Goal: Information Seeking & Learning: Learn about a topic

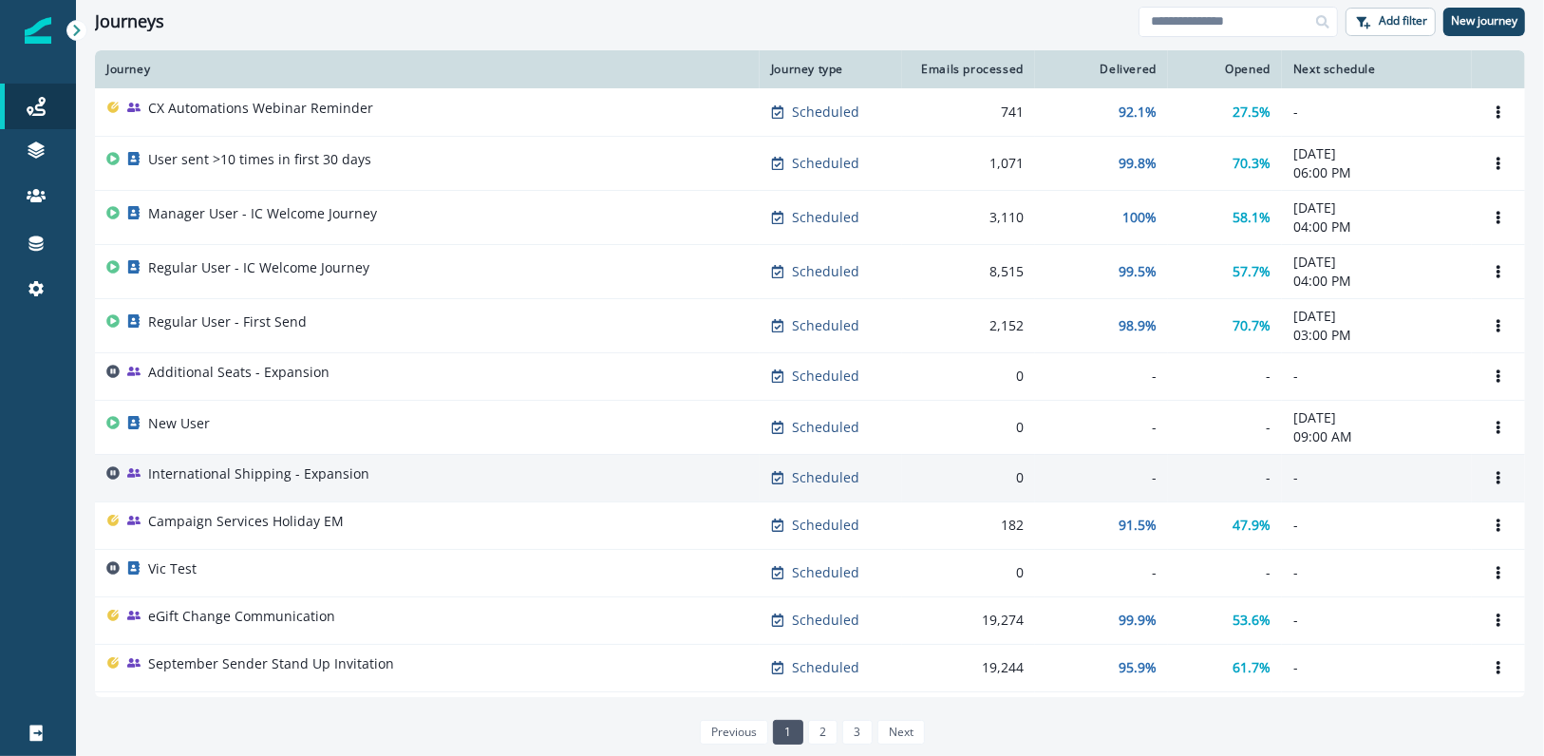
click at [270, 483] on div "International Shipping - Expansion" at bounding box center [258, 477] width 221 height 27
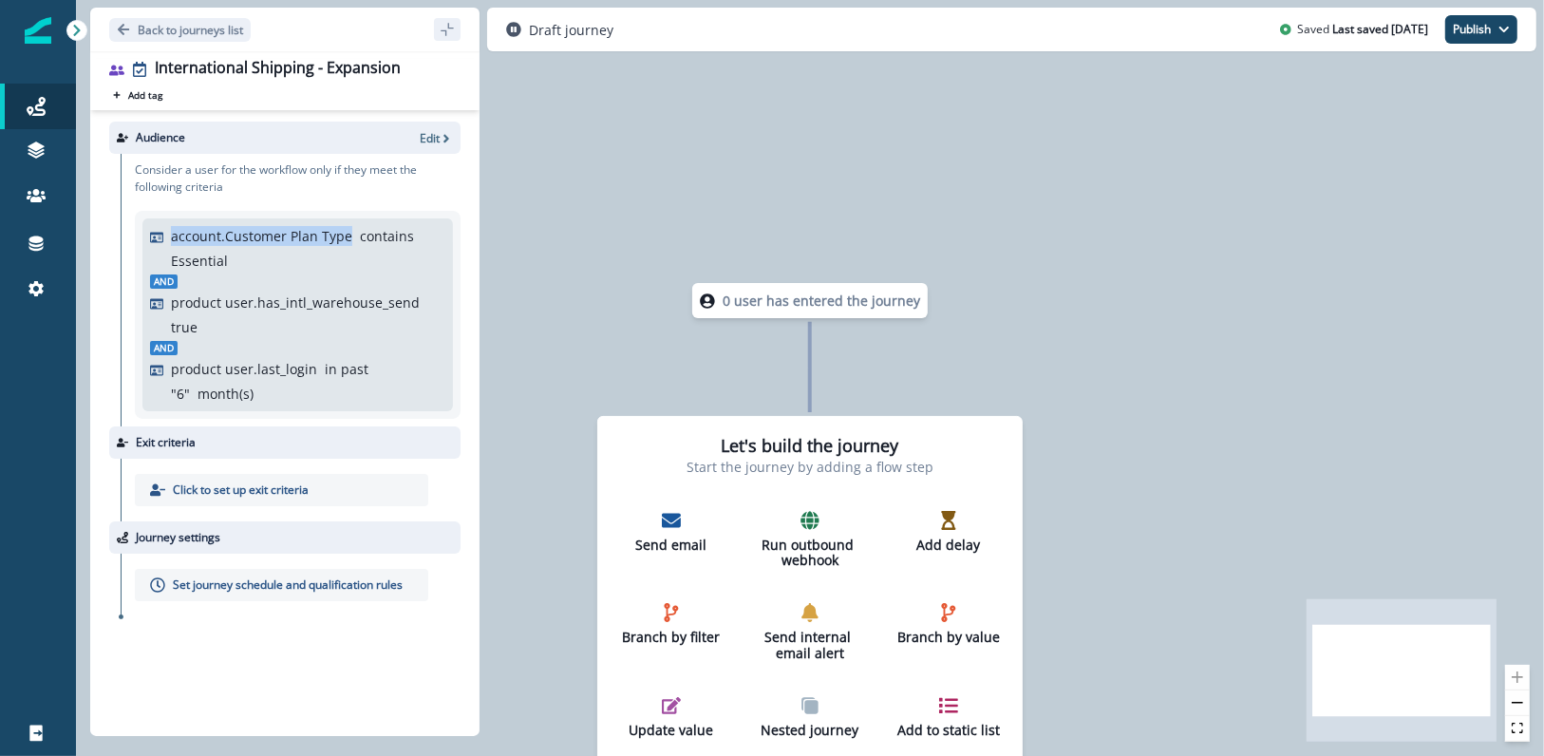
drag, startPoint x: 240, startPoint y: 258, endPoint x: 142, endPoint y: 259, distance: 97.8
click at [142, 259] on div "account.Customer Plan Type contains Essential And product user.has_intl_warehou…" at bounding box center [297, 314] width 310 height 193
click at [209, 266] on p "Essential" at bounding box center [199, 261] width 57 height 20
click at [450, 135] on icon "button" at bounding box center [446, 138] width 13 height 13
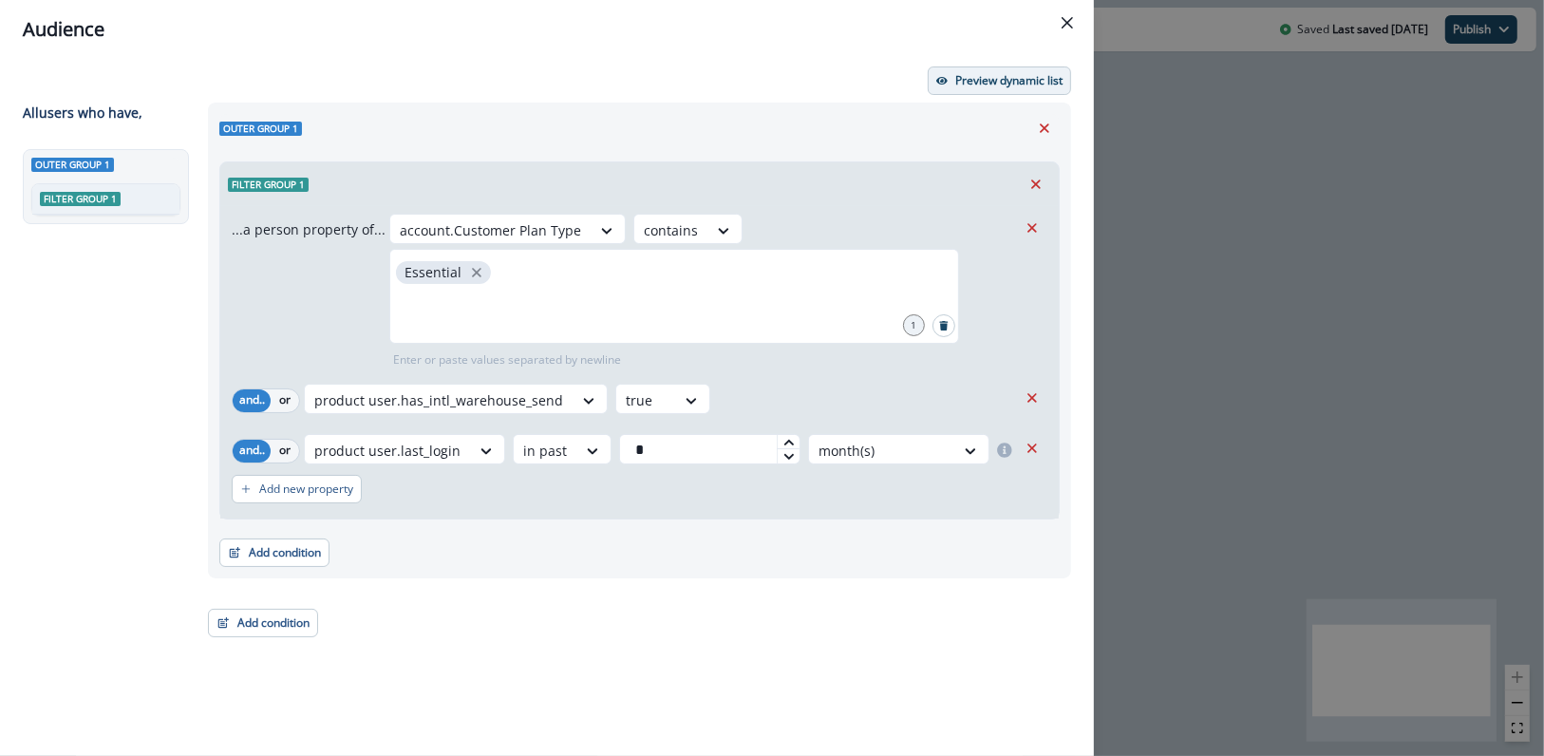
click at [963, 78] on p "Preview dynamic list" at bounding box center [1008, 80] width 107 height 13
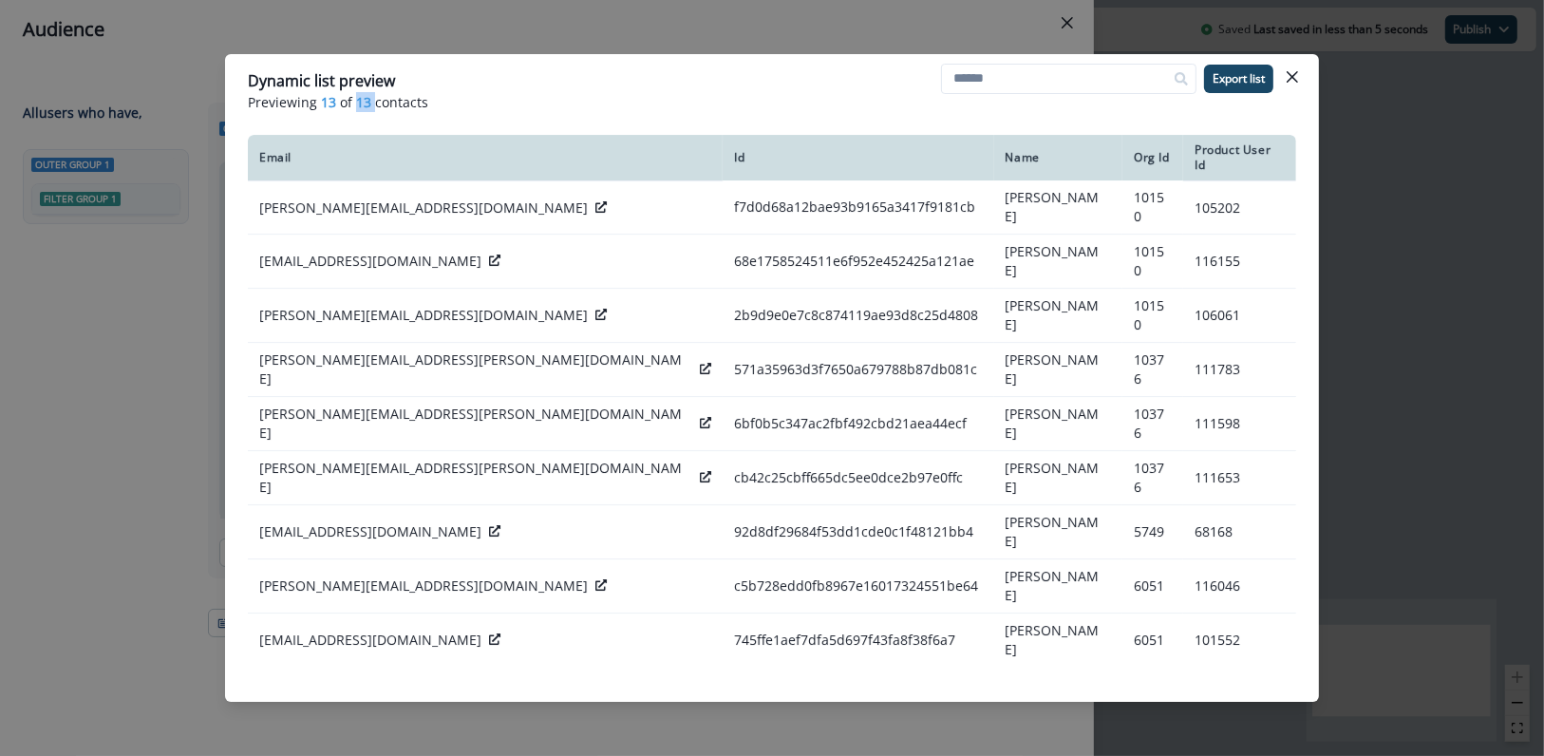
drag, startPoint x: 372, startPoint y: 102, endPoint x: 348, endPoint y: 103, distance: 23.8
click at [348, 103] on p "Previewing 13 of 13 contacts" at bounding box center [772, 102] width 1048 height 20
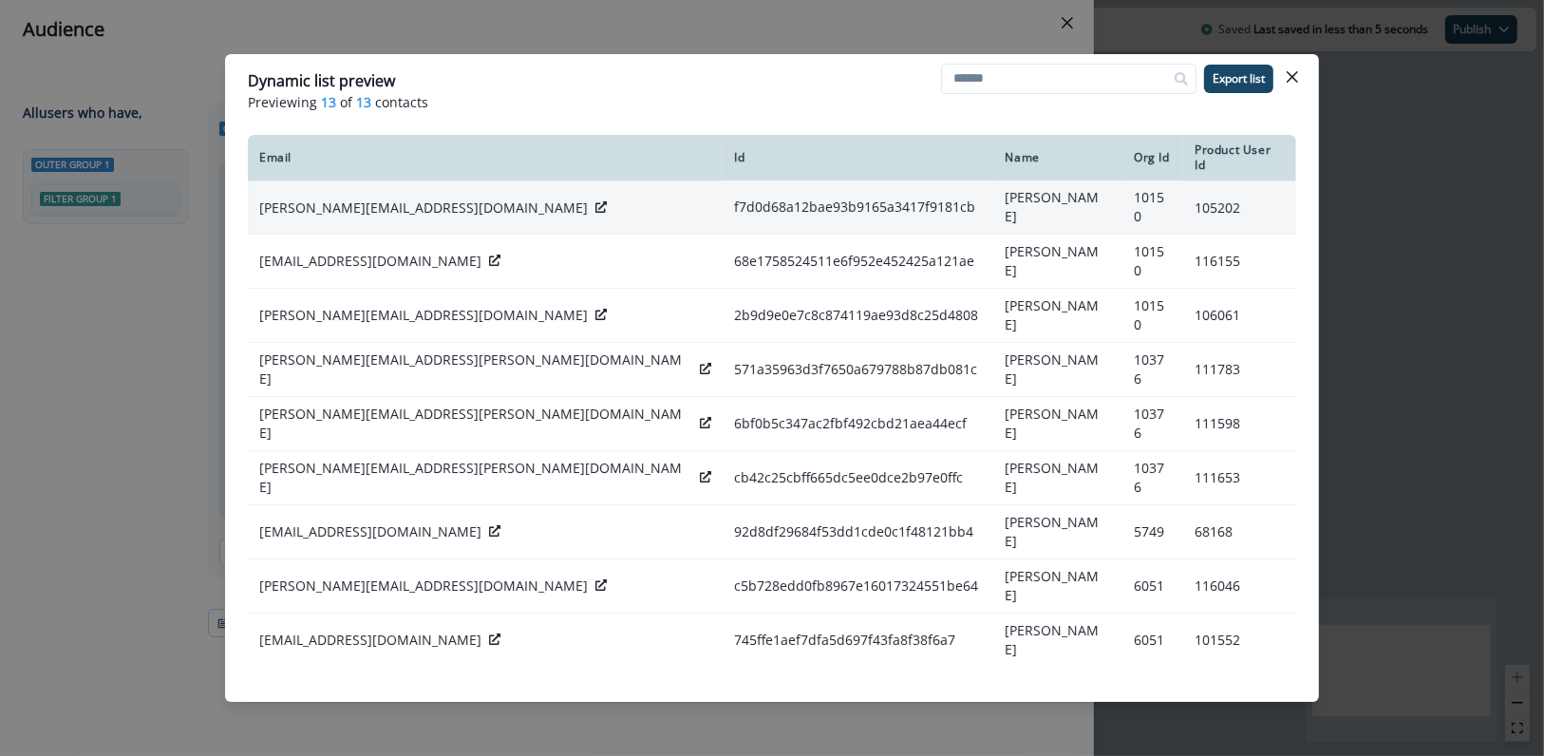
click at [595, 201] on icon at bounding box center [600, 206] width 11 height 11
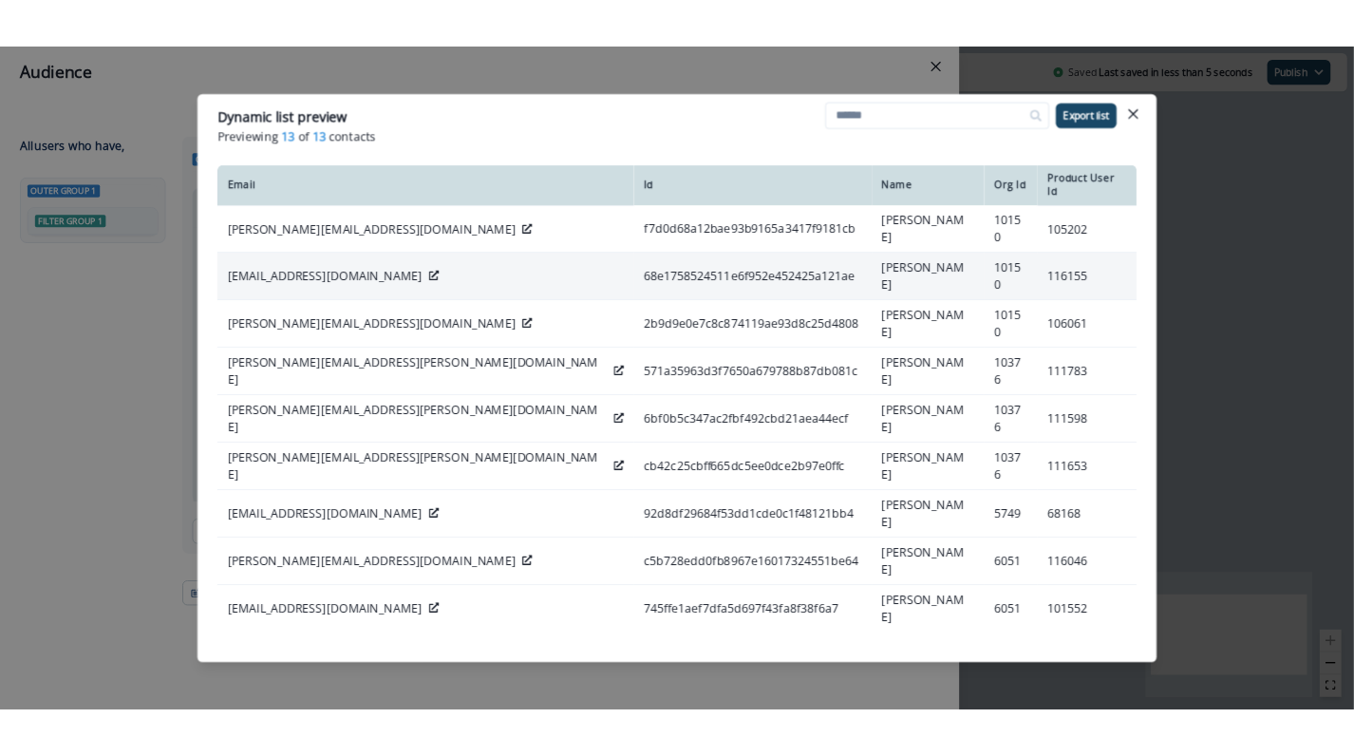
scroll to position [39, 0]
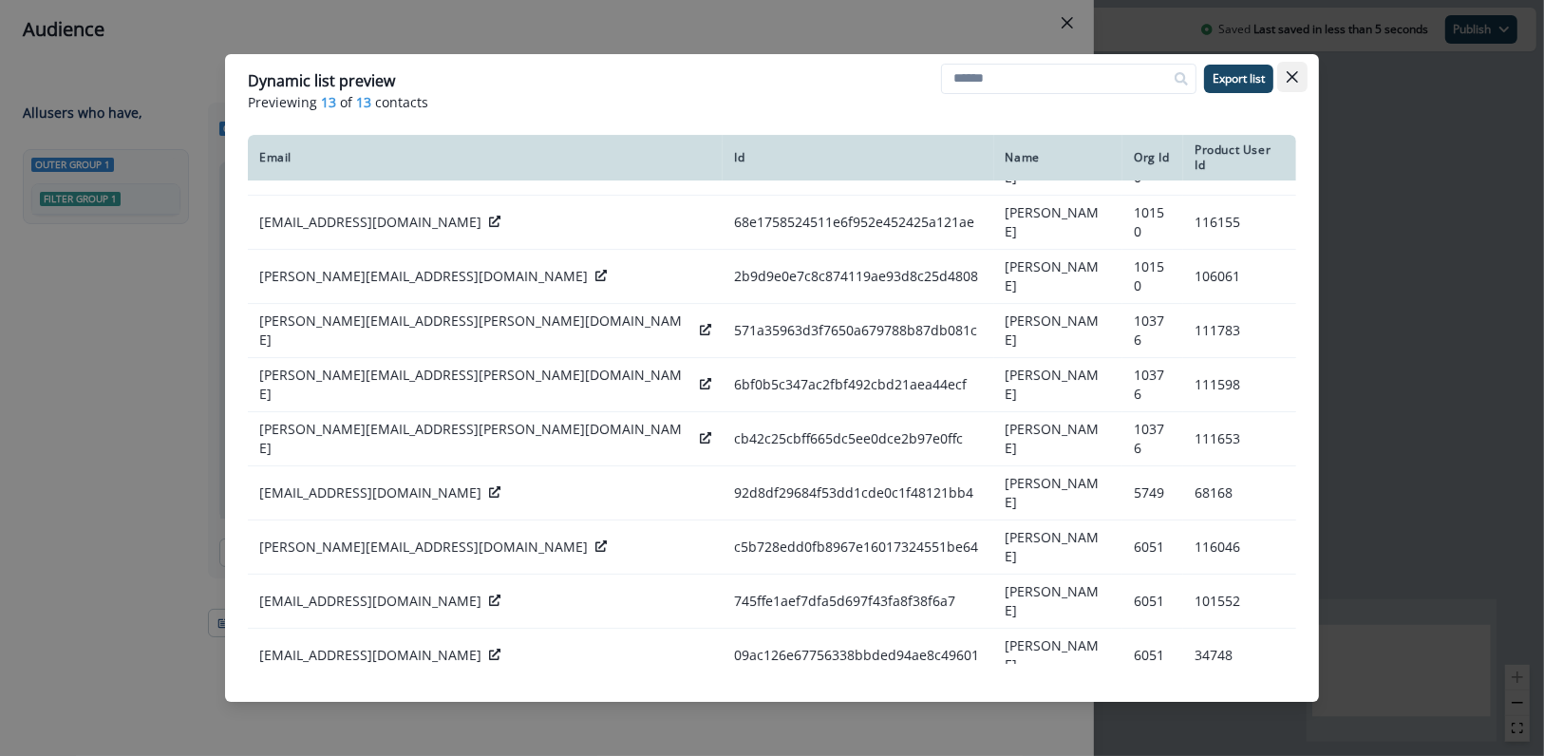
click at [1287, 78] on icon "Close" at bounding box center [1291, 76] width 11 height 11
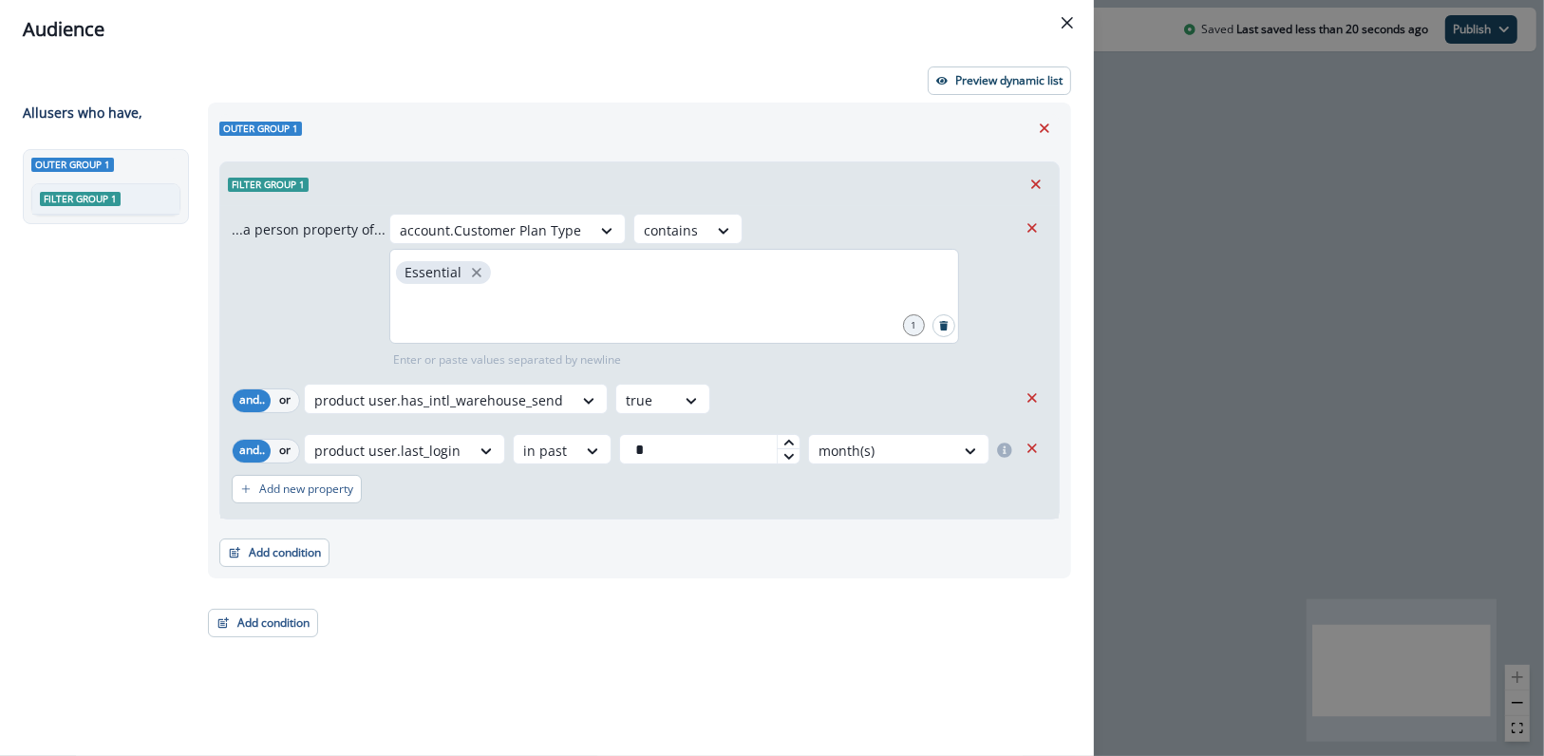
click at [506, 277] on div "Essential" at bounding box center [674, 296] width 570 height 95
click at [1027, 80] on p "Preview dynamic list" at bounding box center [1008, 80] width 107 height 13
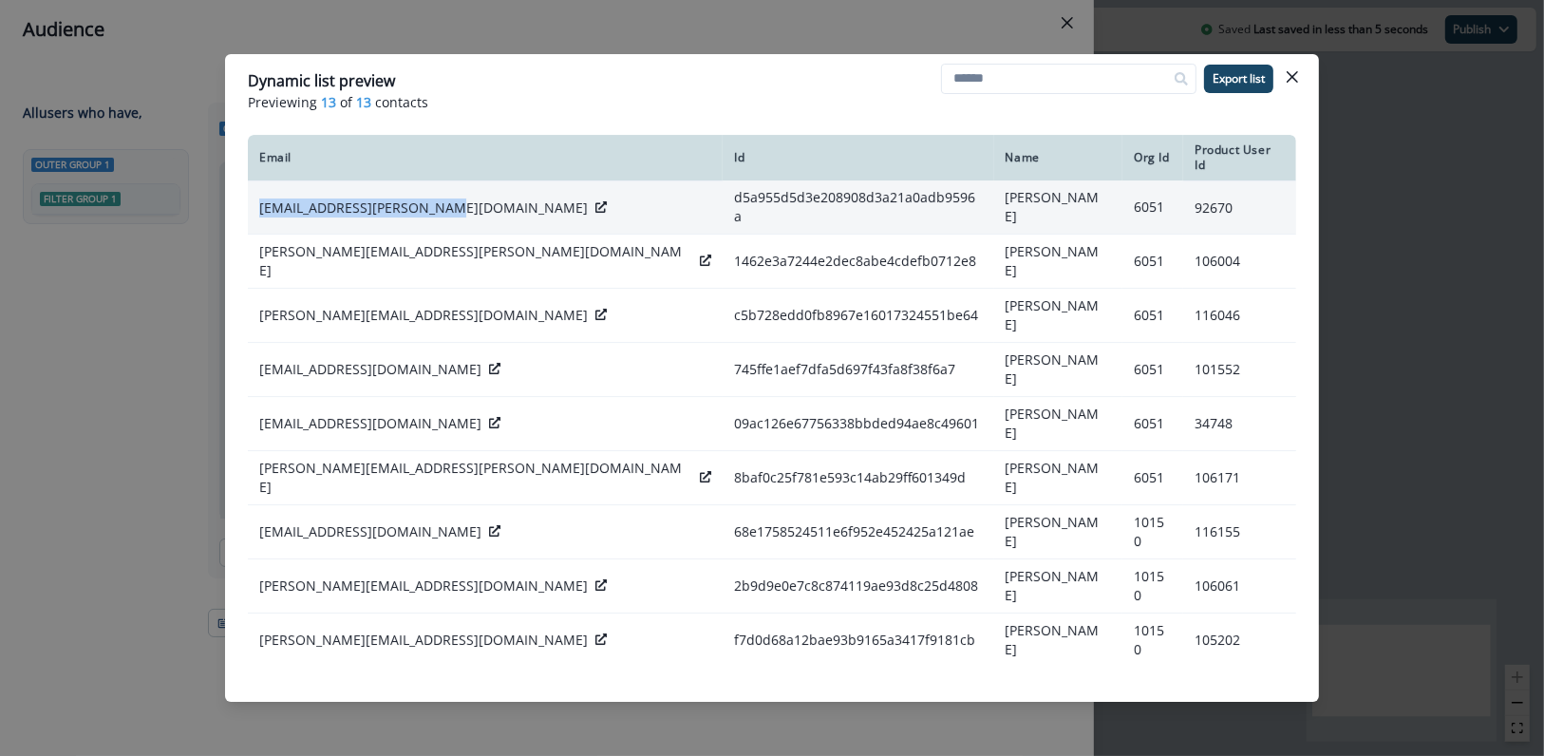
drag, startPoint x: 252, startPoint y: 194, endPoint x: 424, endPoint y: 195, distance: 172.8
click at [424, 195] on td "[EMAIL_ADDRESS][PERSON_NAME][DOMAIN_NAME]" at bounding box center [485, 207] width 475 height 54
click at [332, 198] on p "[EMAIL_ADDRESS][PERSON_NAME][DOMAIN_NAME]" at bounding box center [423, 207] width 328 height 19
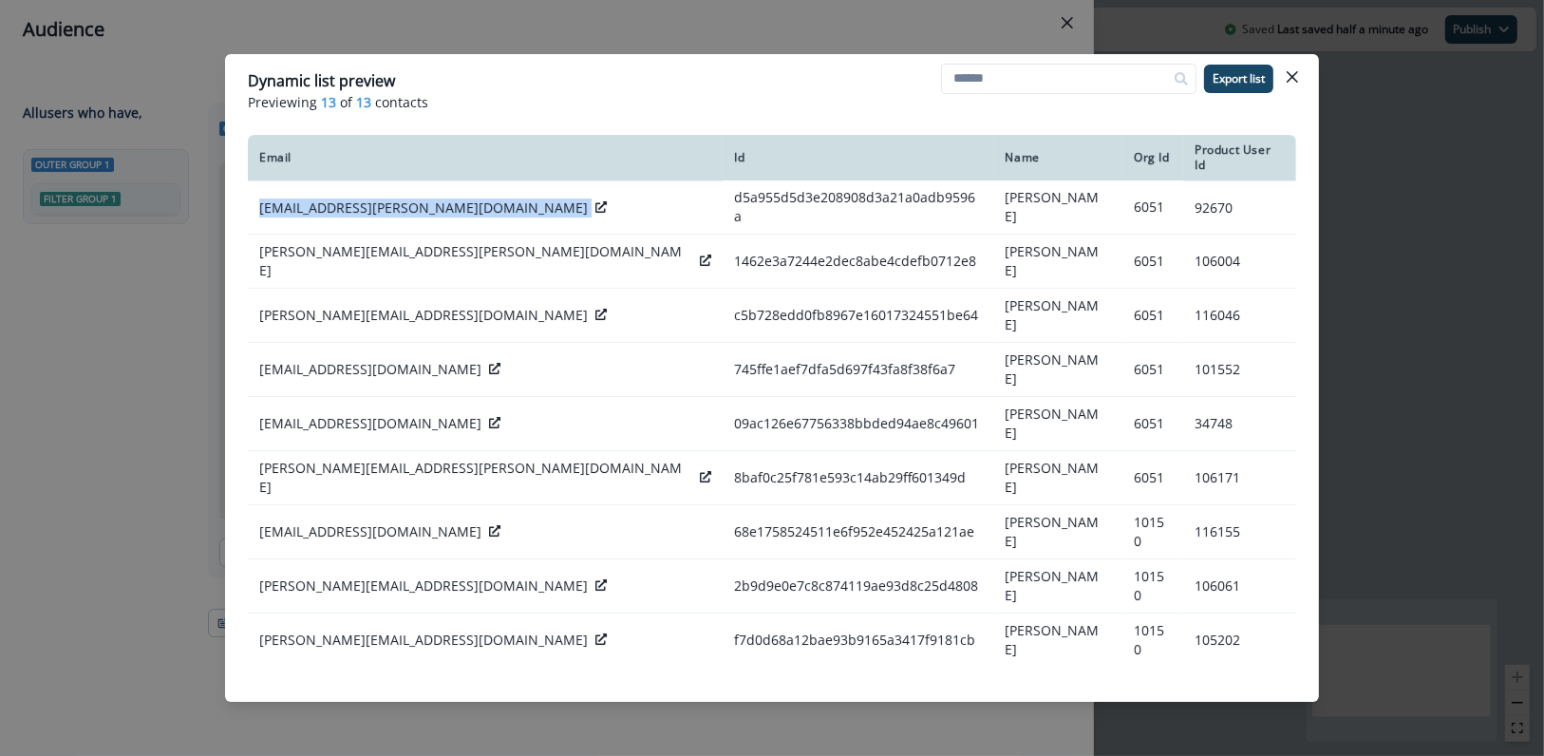
copy div "[EMAIL_ADDRESS][PERSON_NAME][DOMAIN_NAME]"
click at [1290, 79] on icon "Close" at bounding box center [1291, 76] width 11 height 11
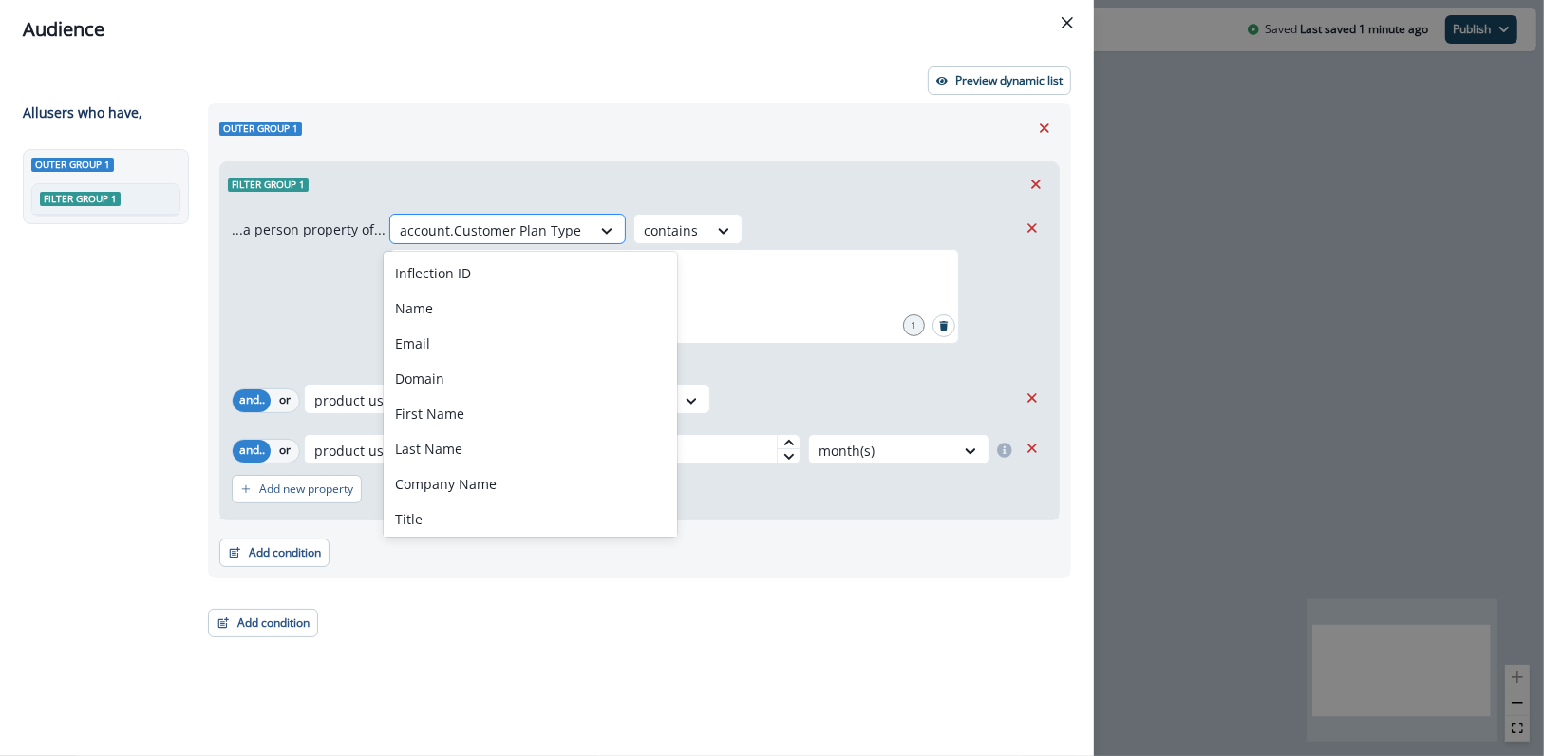
click at [478, 216] on div "account.Customer Plan Type" at bounding box center [490, 230] width 200 height 31
click at [732, 281] on div "Essential" at bounding box center [674, 296] width 570 height 95
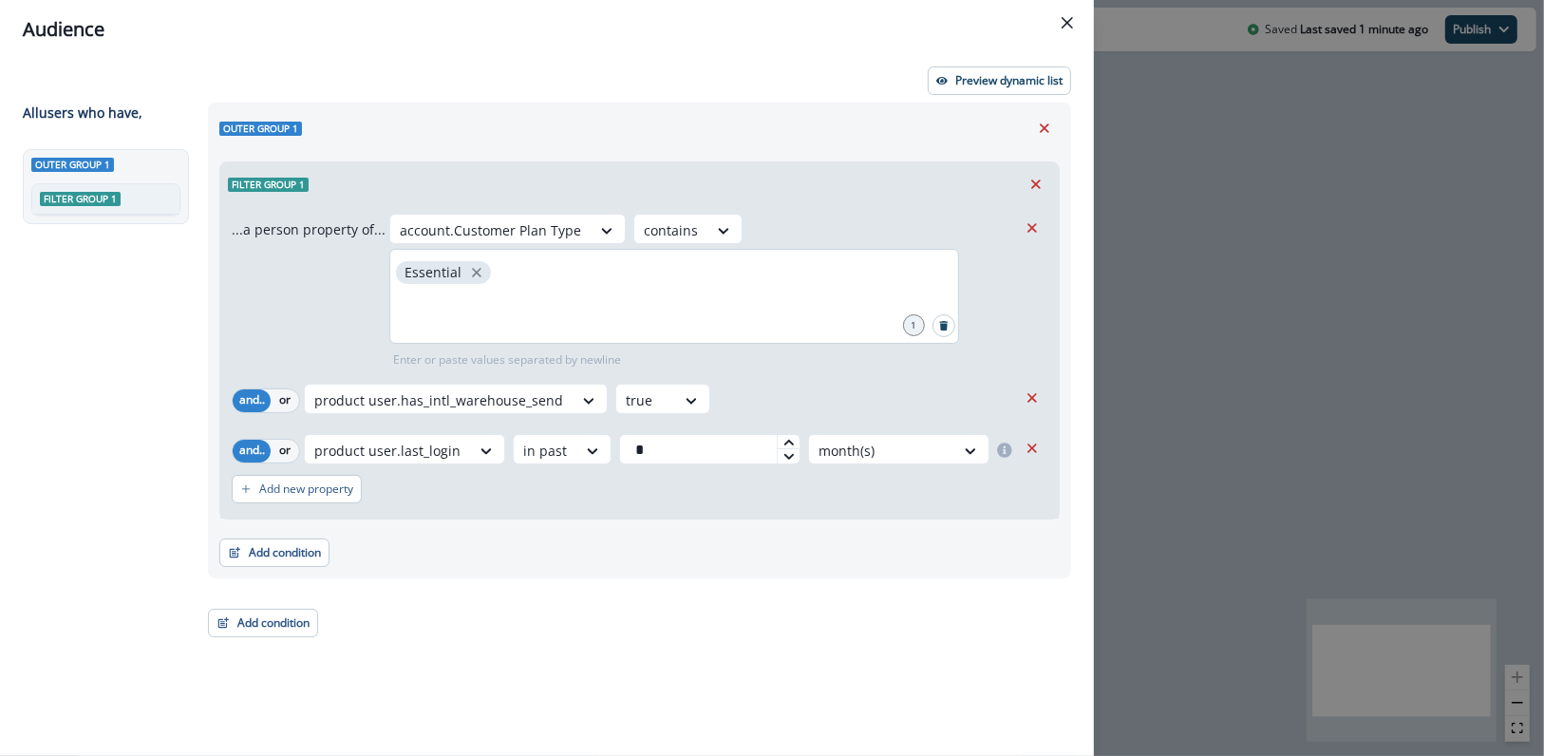
click at [497, 277] on div "Essential" at bounding box center [674, 296] width 570 height 95
click at [500, 272] on div "Essential" at bounding box center [674, 296] width 570 height 95
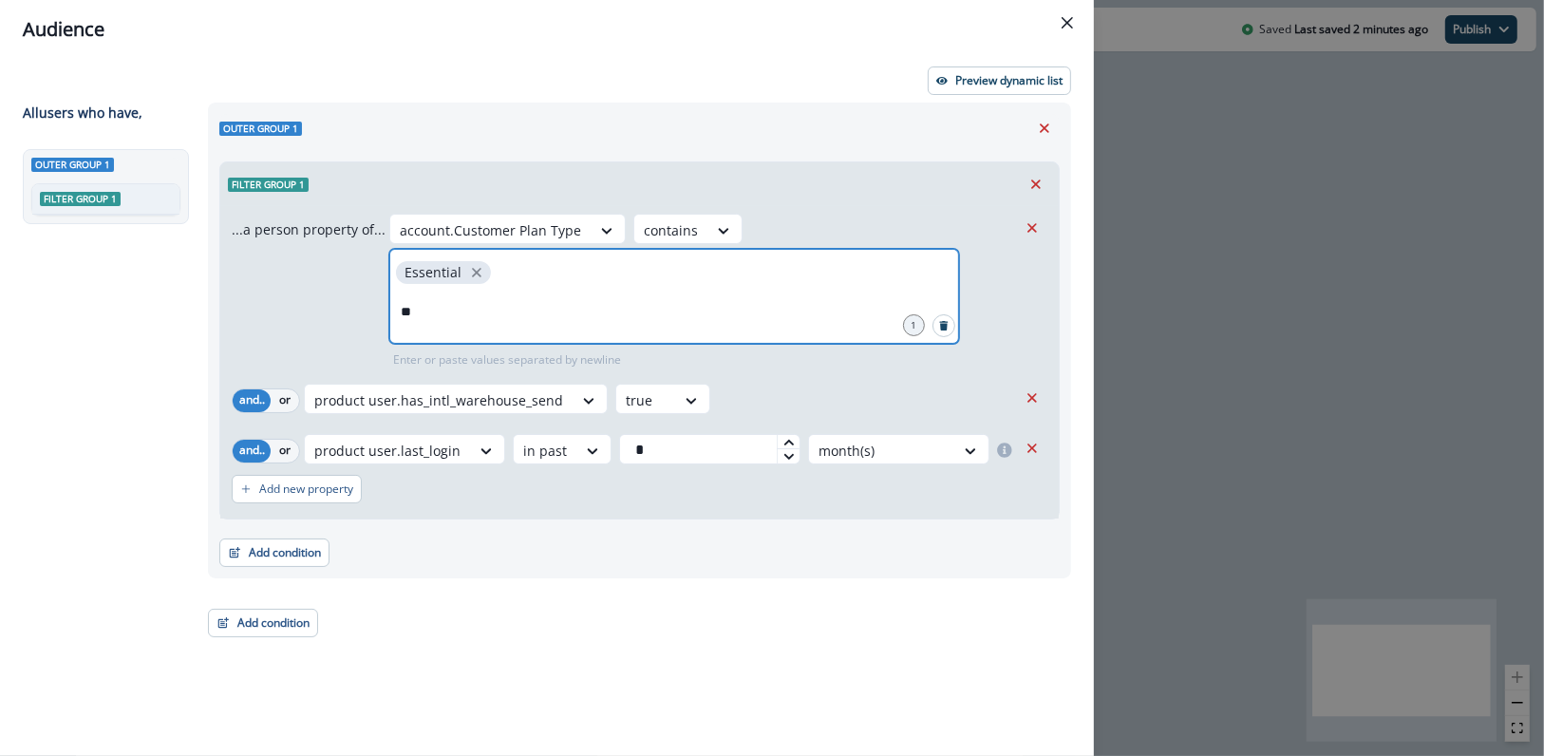
type input "*"
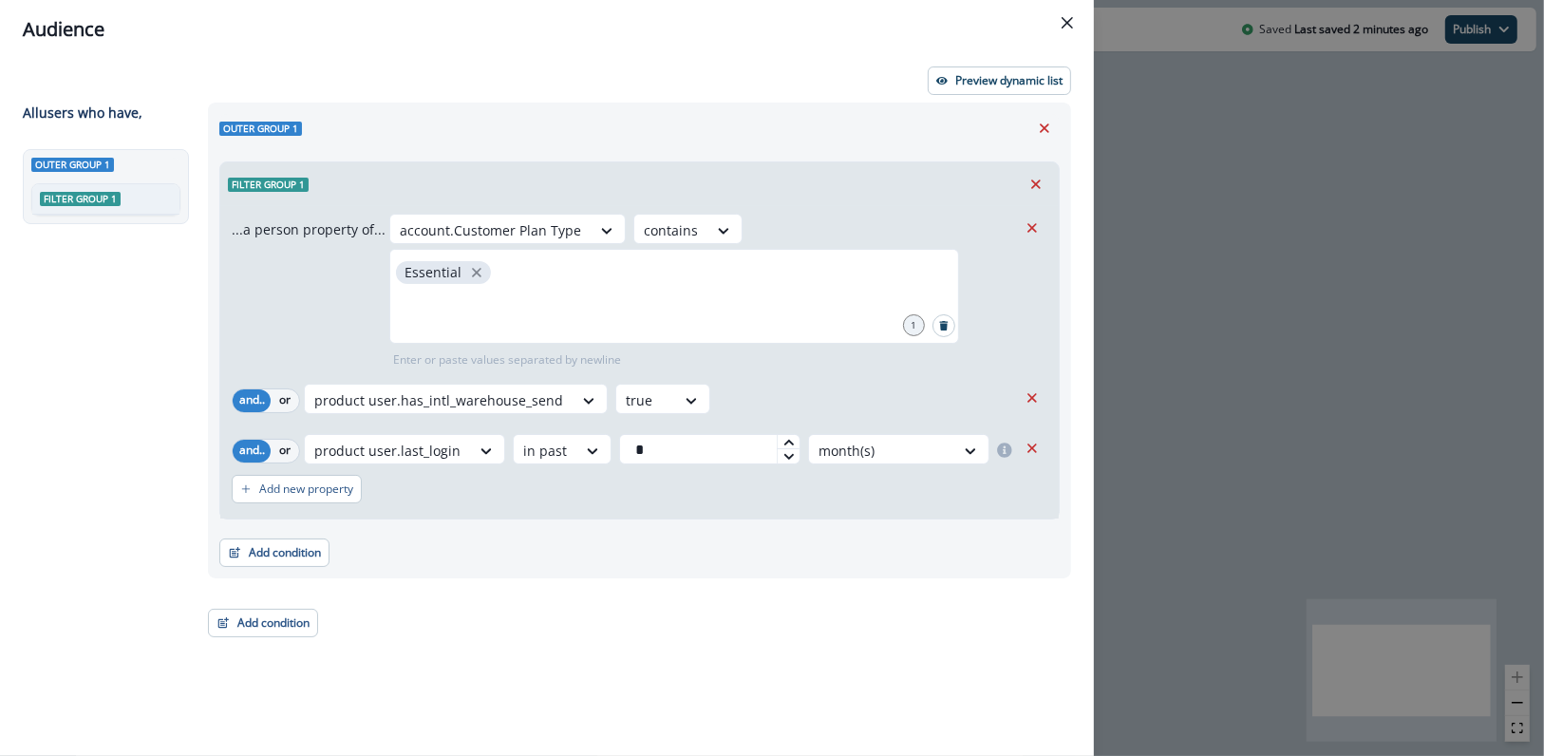
click at [643, 531] on div "Add condition Contact properties A person property Performed a product event Pe…" at bounding box center [639, 542] width 840 height 47
click at [1075, 24] on button "Close" at bounding box center [1067, 23] width 30 height 30
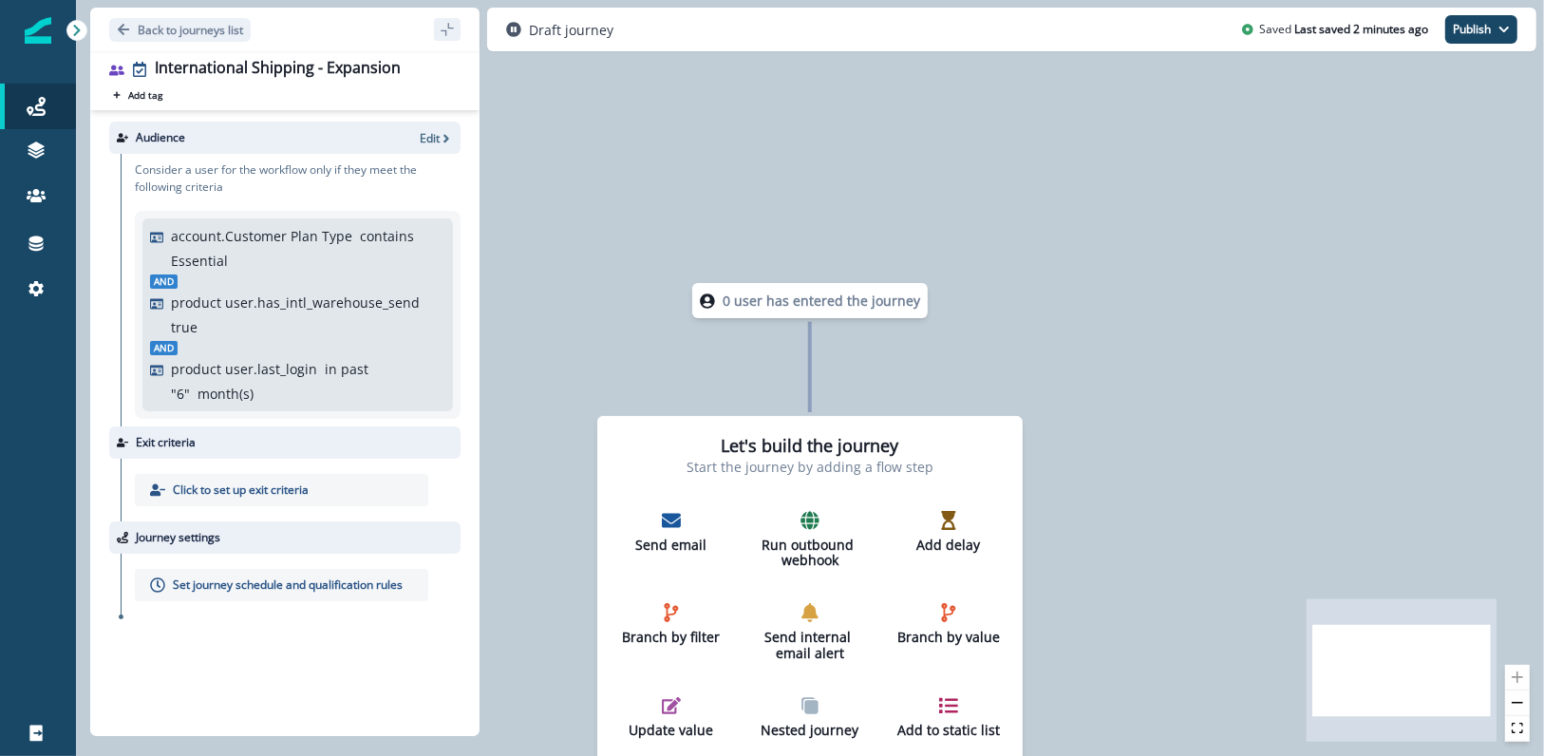
click at [1171, 116] on div "0 user has entered the journey Let's build the journey Start the journey by add…" at bounding box center [810, 378] width 1468 height 756
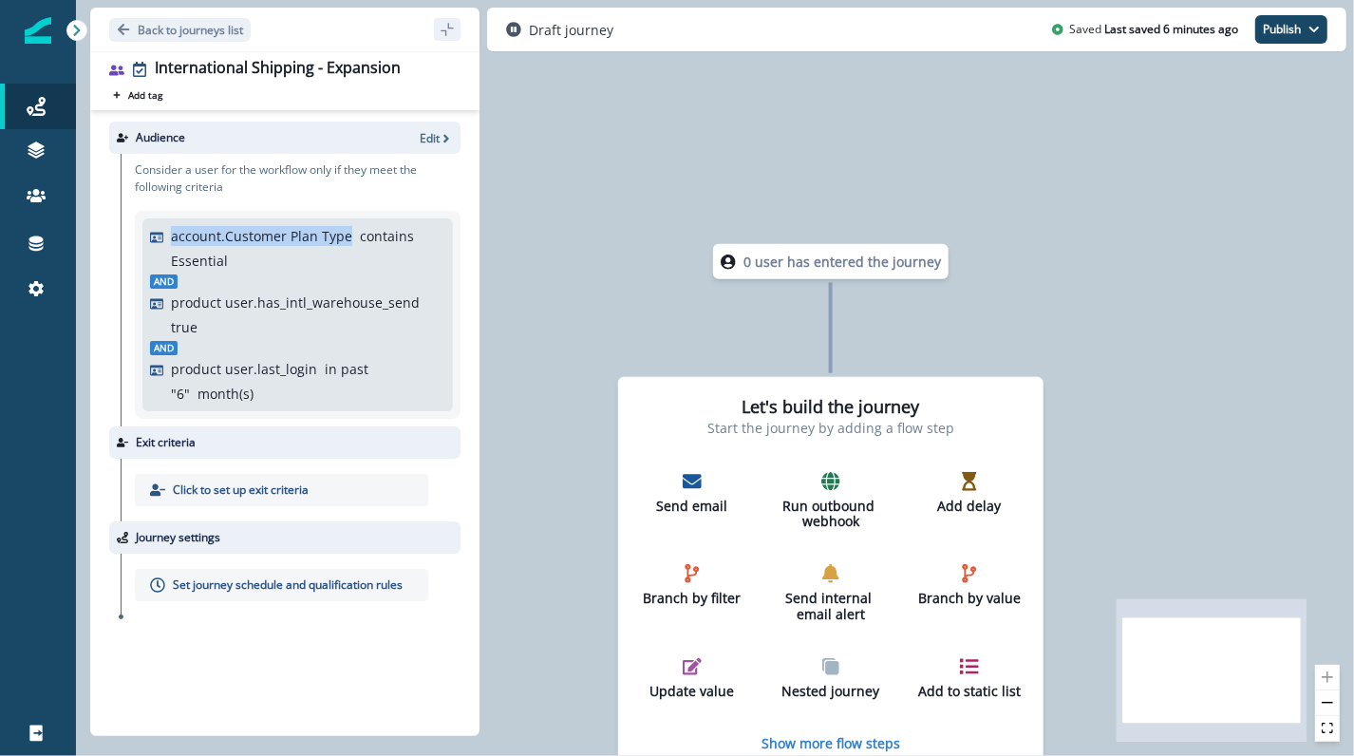
drag, startPoint x: 251, startPoint y: 255, endPoint x: 160, endPoint y: 227, distance: 94.6
click at [160, 227] on div "account.Customer Plan Type contains Essential" at bounding box center [297, 248] width 295 height 45
click at [181, 240] on p "account.Customer Plan Type" at bounding box center [261, 236] width 181 height 20
drag, startPoint x: 172, startPoint y: 235, endPoint x: 216, endPoint y: 261, distance: 50.6
click at [216, 261] on div "account.Customer Plan Type contains Essential" at bounding box center [308, 248] width 274 height 45
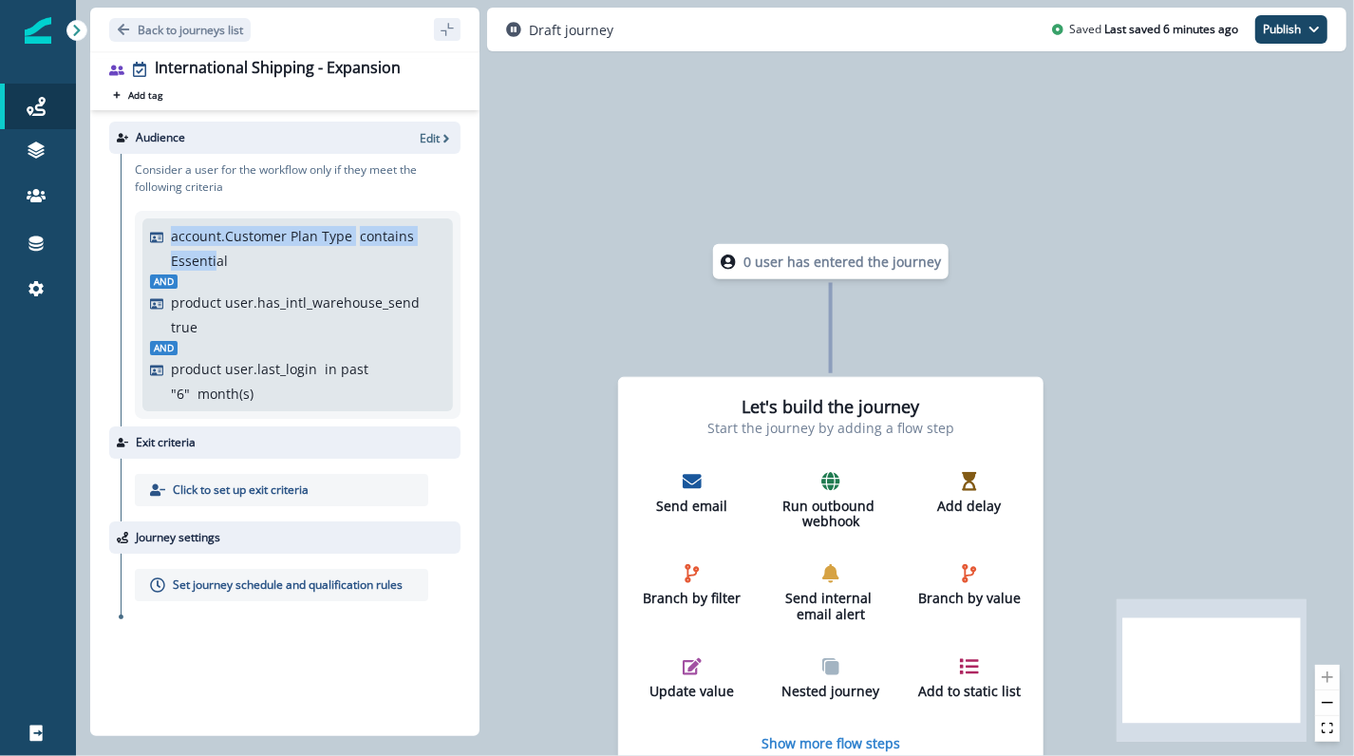
click at [216, 261] on p "Essential" at bounding box center [199, 261] width 57 height 20
